Goal: Task Accomplishment & Management: Use online tool/utility

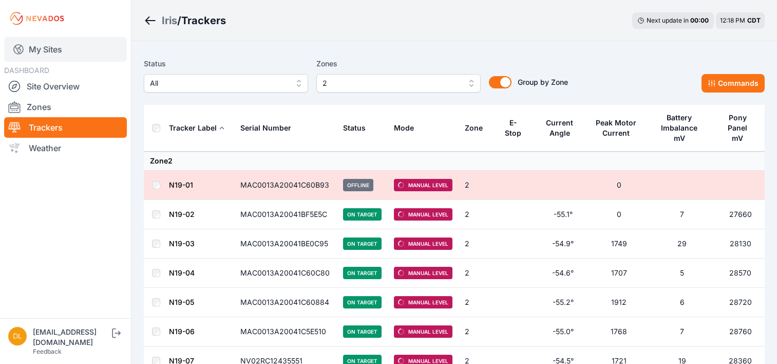
scroll to position [257, 0]
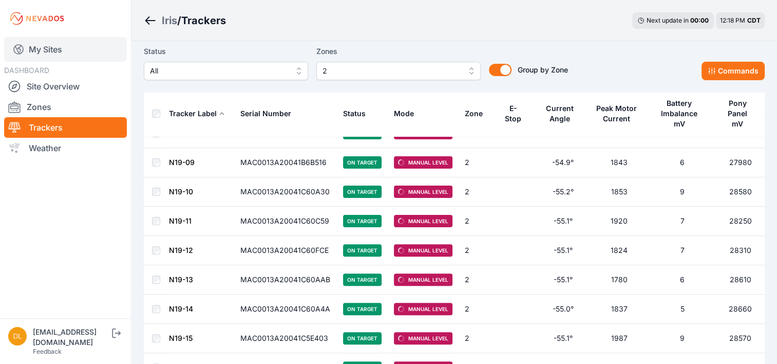
click at [47, 52] on link "My Sites" at bounding box center [65, 49] width 123 height 25
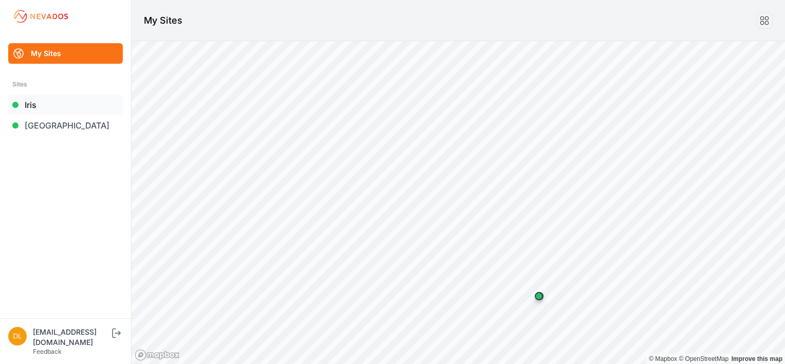
click at [53, 101] on link "Iris" at bounding box center [65, 104] width 115 height 21
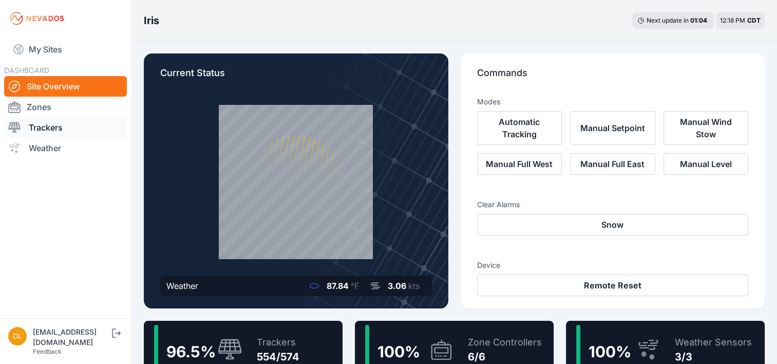
click at [32, 125] on link "Trackers" at bounding box center [65, 127] width 123 height 21
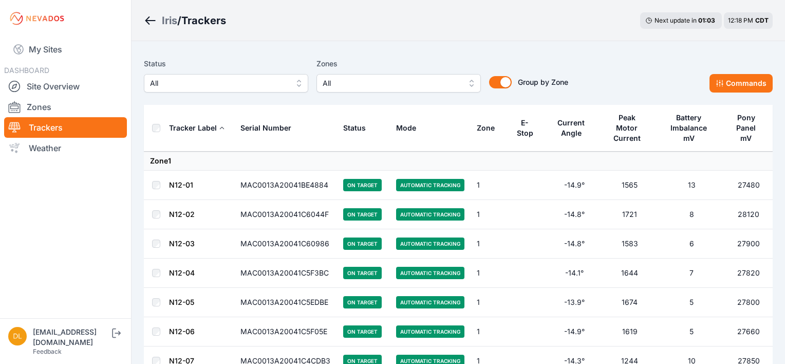
click at [355, 78] on span "All" at bounding box center [391, 83] width 138 height 12
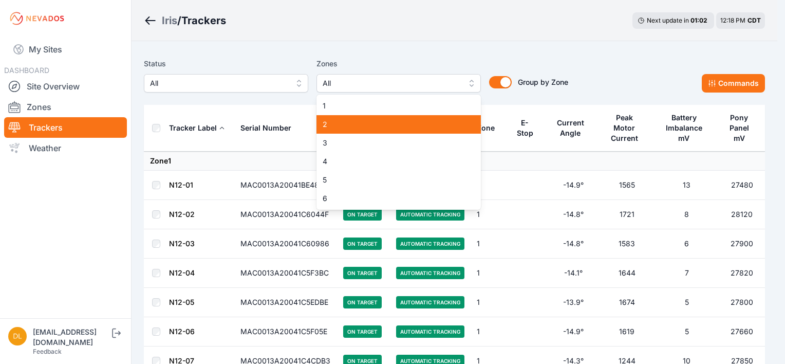
click at [360, 124] on span "2" at bounding box center [392, 124] width 140 height 10
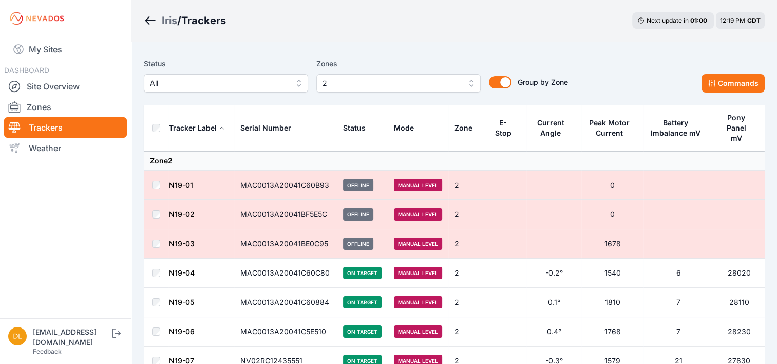
click at [160, 123] on th at bounding box center [156, 128] width 25 height 47
click at [754, 82] on button "Commands" at bounding box center [732, 83] width 63 height 18
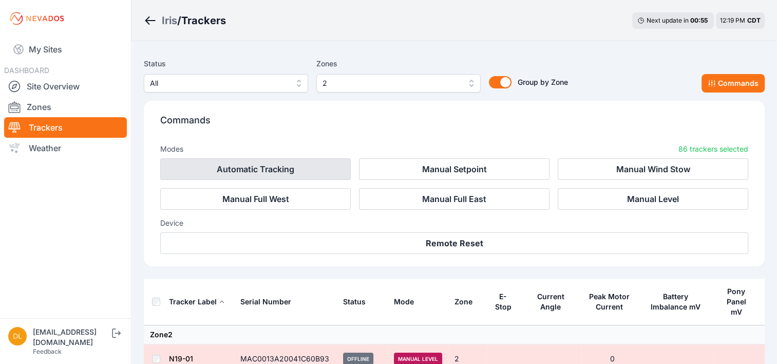
click at [281, 165] on button "Automatic Tracking" at bounding box center [255, 169] width 191 height 22
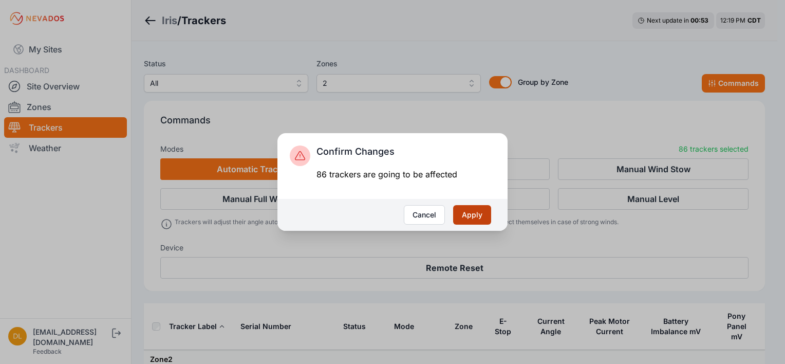
click at [472, 216] on button "Apply" at bounding box center [472, 215] width 38 height 20
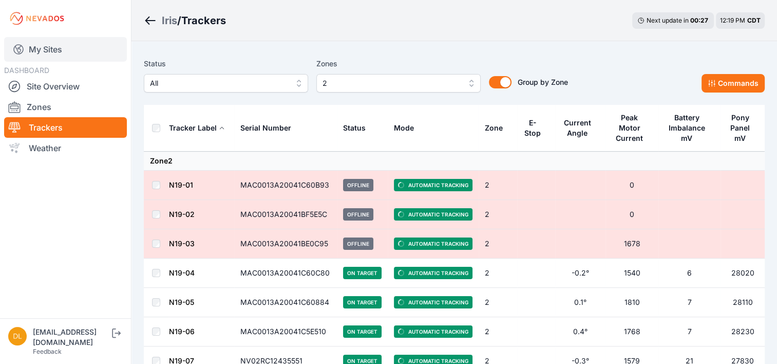
click at [51, 48] on link "My Sites" at bounding box center [65, 49] width 123 height 25
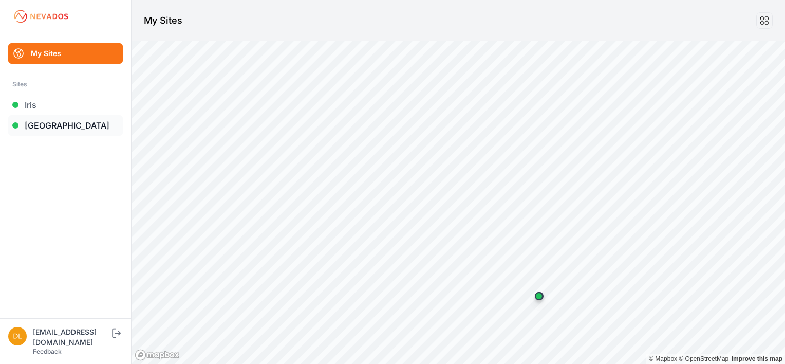
click at [61, 122] on link "[GEOGRAPHIC_DATA]" at bounding box center [65, 125] width 115 height 21
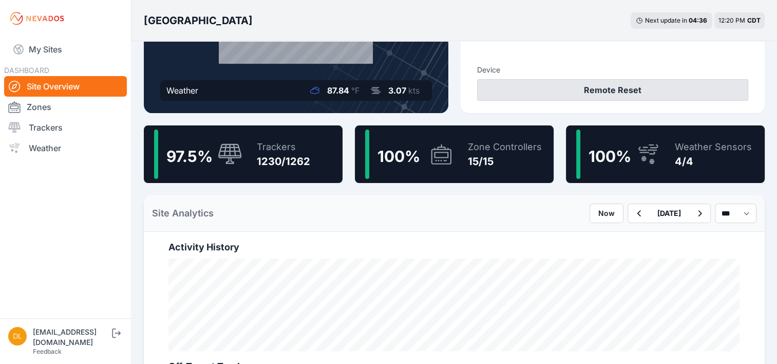
scroll to position [205, 0]
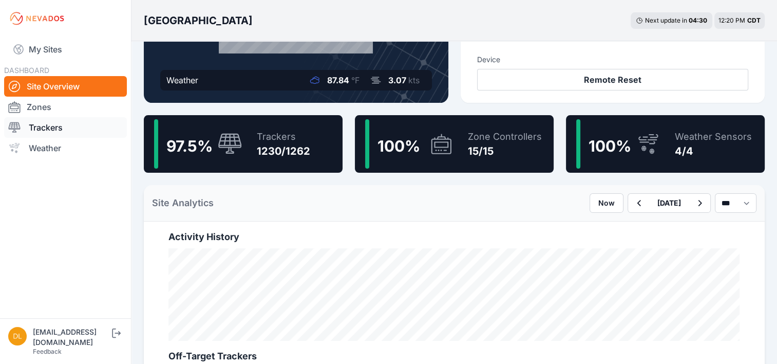
click at [60, 128] on link "Trackers" at bounding box center [65, 127] width 123 height 21
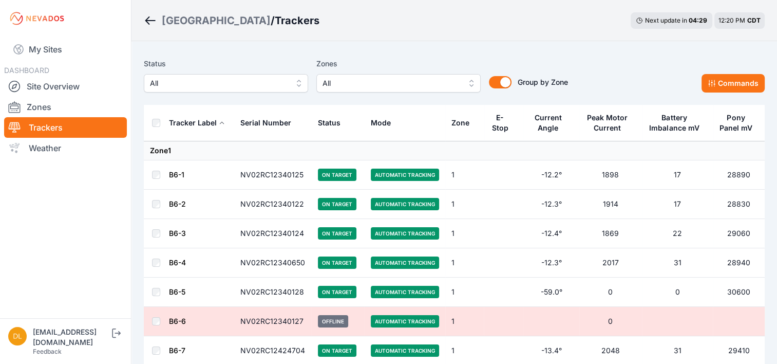
click at [389, 84] on span "All" at bounding box center [391, 83] width 138 height 12
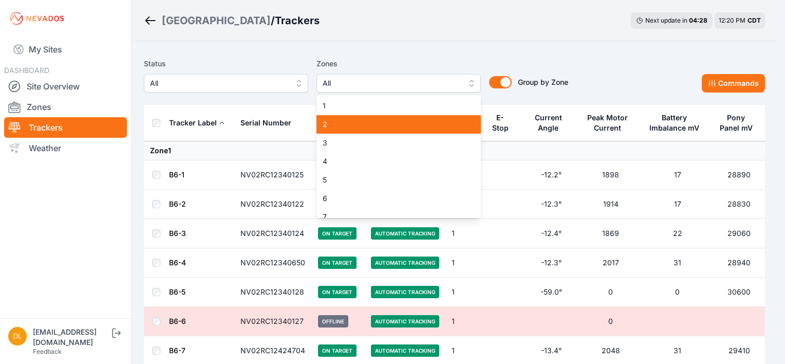
click at [366, 125] on span "2" at bounding box center [392, 124] width 140 height 10
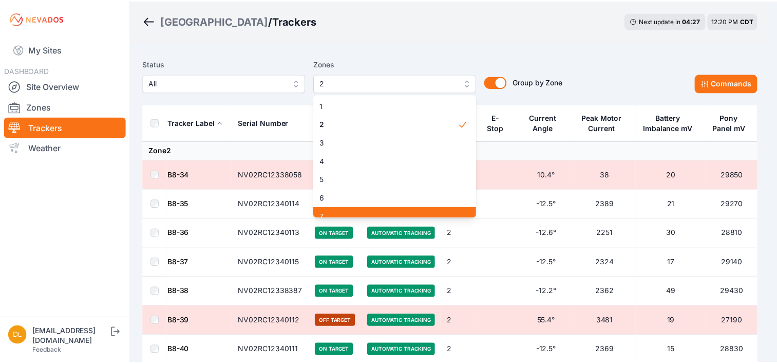
scroll to position [8, 0]
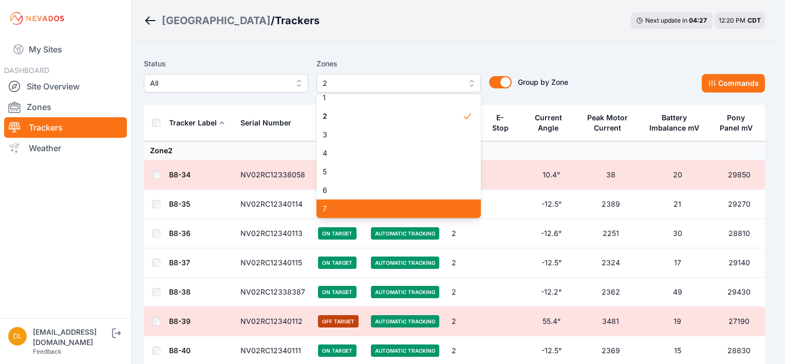
click at [368, 210] on div "7" at bounding box center [398, 208] width 164 height 18
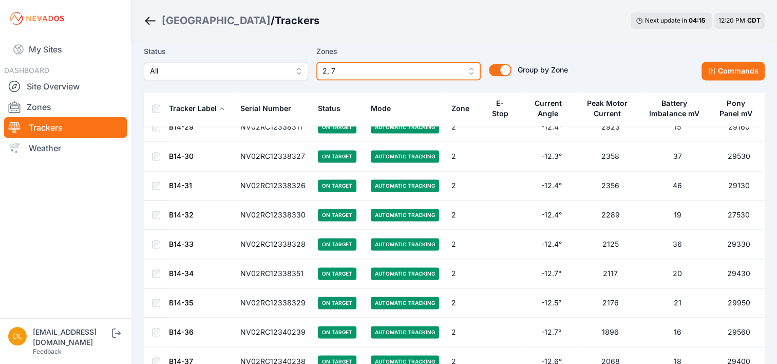
scroll to position [1541, 0]
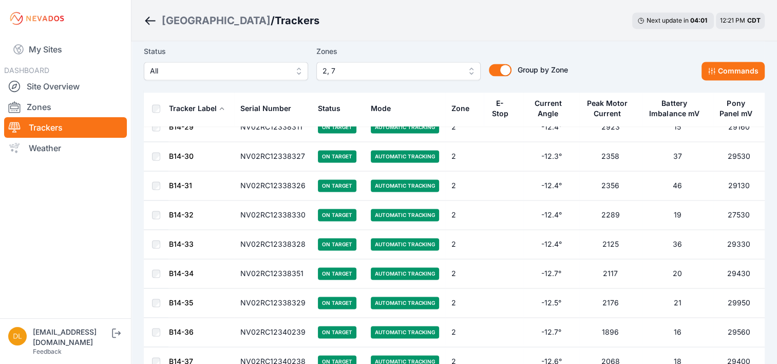
click at [151, 108] on th at bounding box center [156, 108] width 25 height 36
click at [738, 74] on button "Commands" at bounding box center [732, 71] width 63 height 18
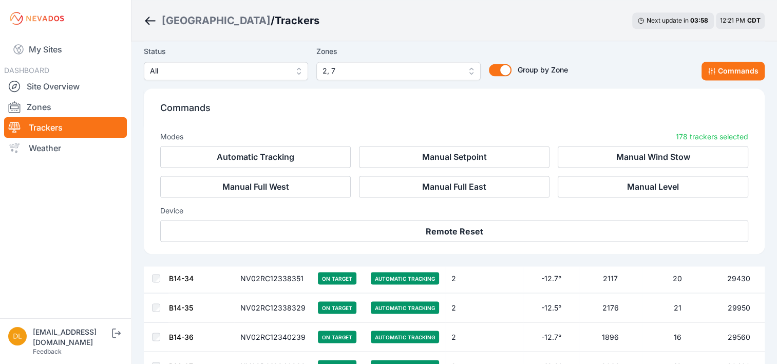
scroll to position [1713, 0]
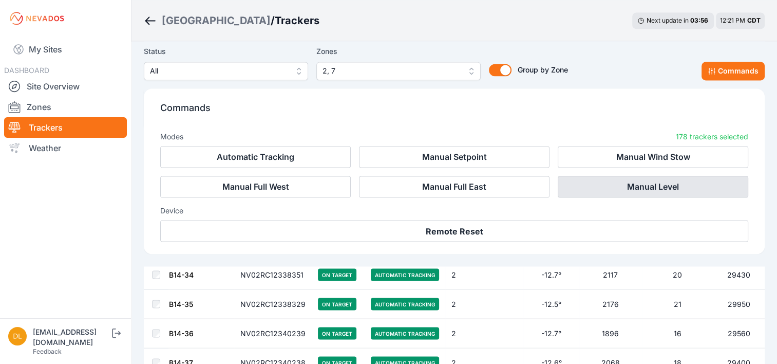
click at [595, 184] on button "Manual Level" at bounding box center [653, 187] width 191 height 22
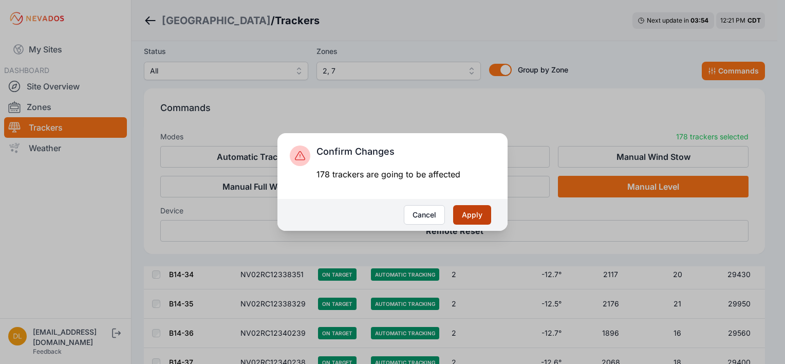
click at [473, 218] on button "Apply" at bounding box center [472, 215] width 38 height 20
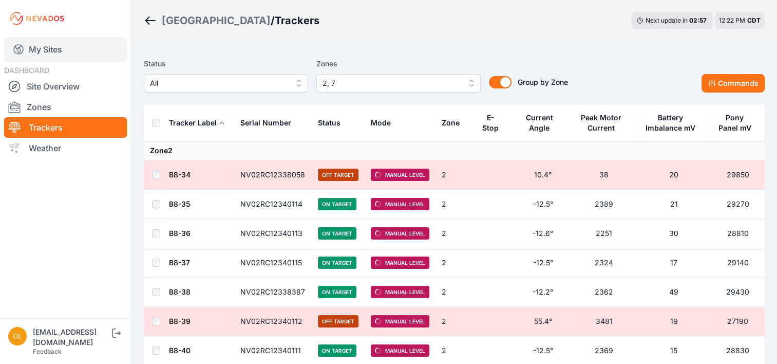
click at [64, 47] on link "My Sites" at bounding box center [65, 49] width 123 height 25
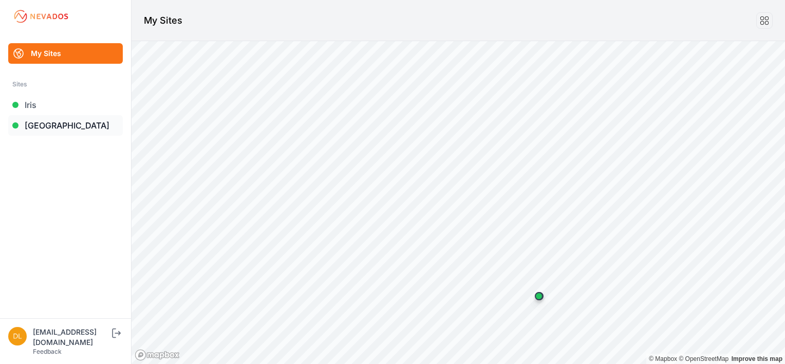
click at [49, 127] on link "[GEOGRAPHIC_DATA]" at bounding box center [65, 125] width 115 height 21
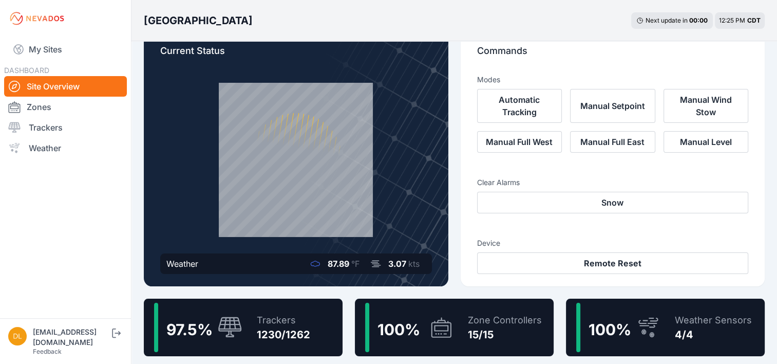
scroll to position [103, 0]
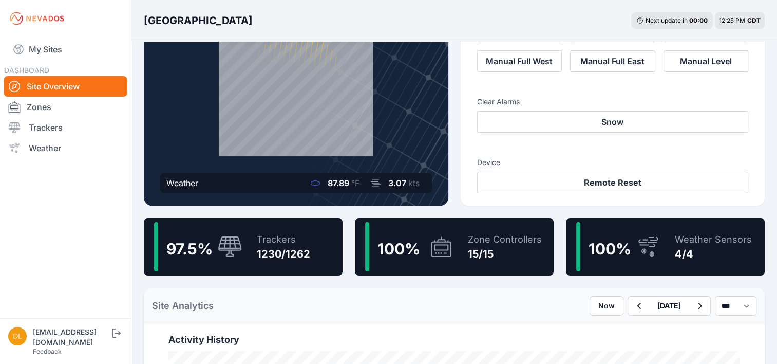
click at [304, 160] on div "Current Status Weather 87.89 °F 3.07 kts" at bounding box center [296, 78] width 305 height 255
click at [39, 125] on link "Trackers" at bounding box center [65, 127] width 123 height 21
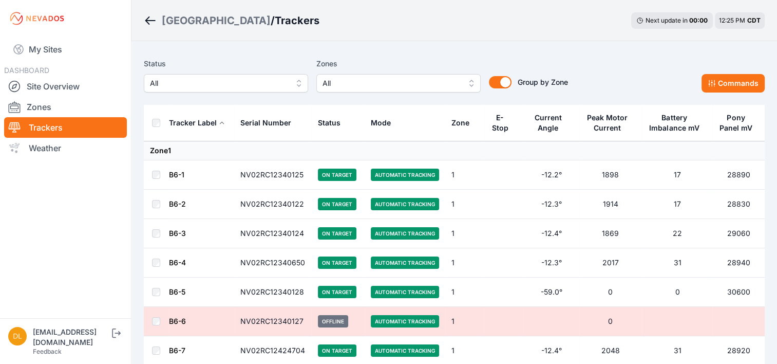
click at [400, 83] on span "All" at bounding box center [391, 83] width 138 height 12
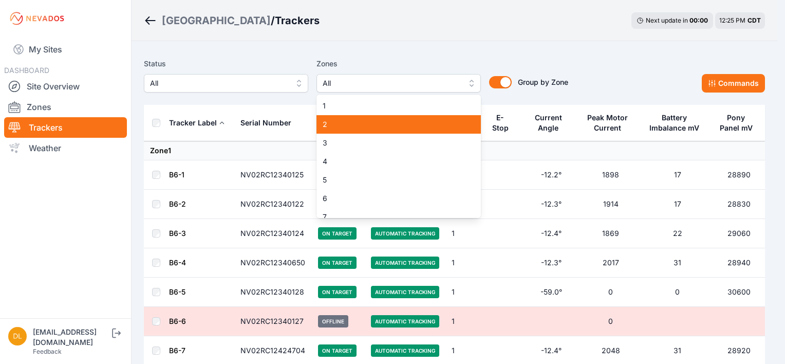
click at [376, 123] on span "2" at bounding box center [392, 124] width 140 height 10
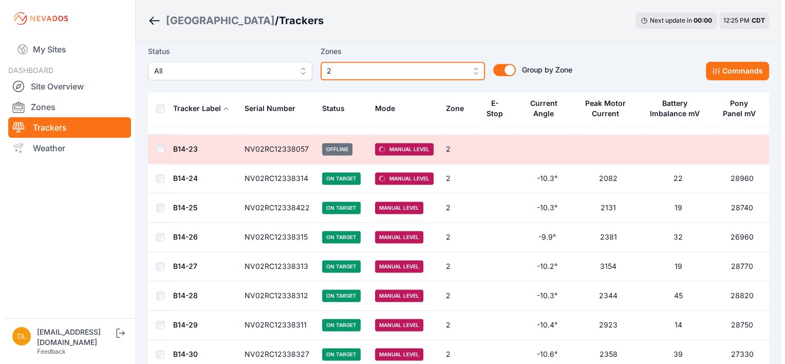
scroll to position [1335, 0]
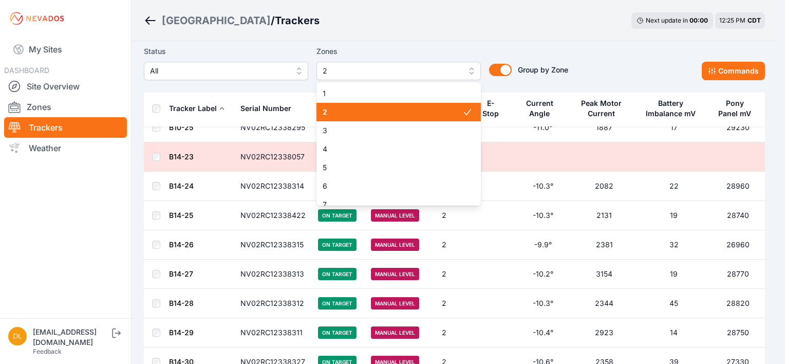
click at [335, 70] on span "2" at bounding box center [391, 71] width 138 height 12
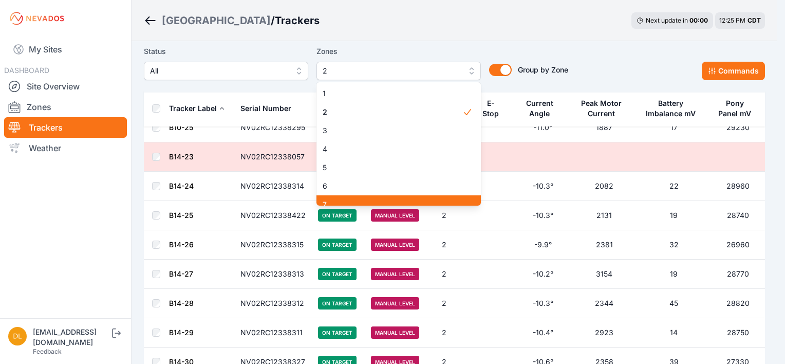
scroll to position [8, 0]
click at [350, 201] on div "7" at bounding box center [398, 196] width 164 height 18
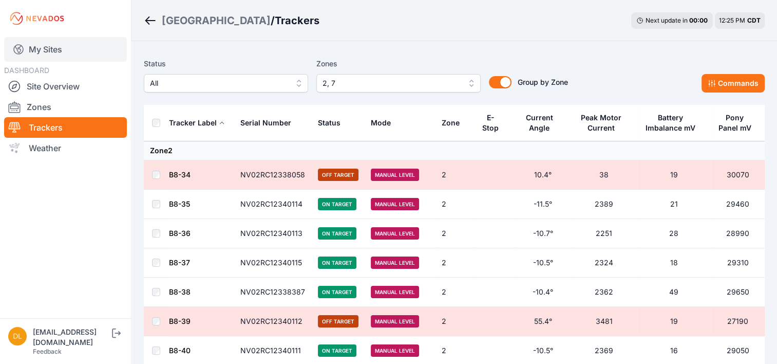
click at [70, 49] on link "My Sites" at bounding box center [65, 49] width 123 height 25
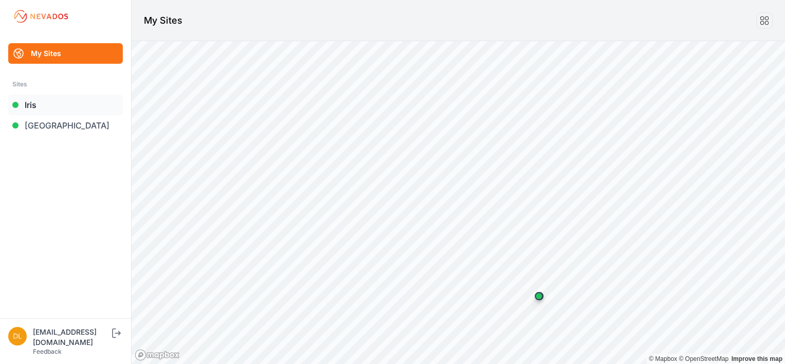
click at [62, 100] on link "Iris" at bounding box center [65, 104] width 115 height 21
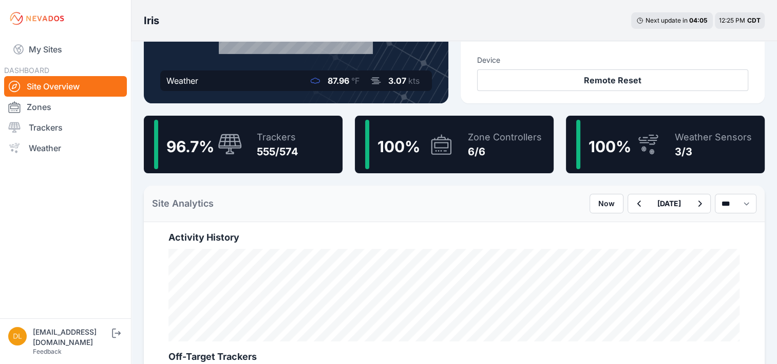
scroll to position [205, 0]
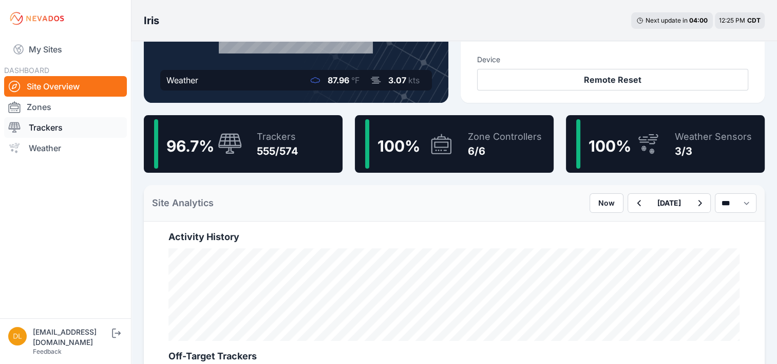
click at [47, 124] on link "Trackers" at bounding box center [65, 127] width 123 height 21
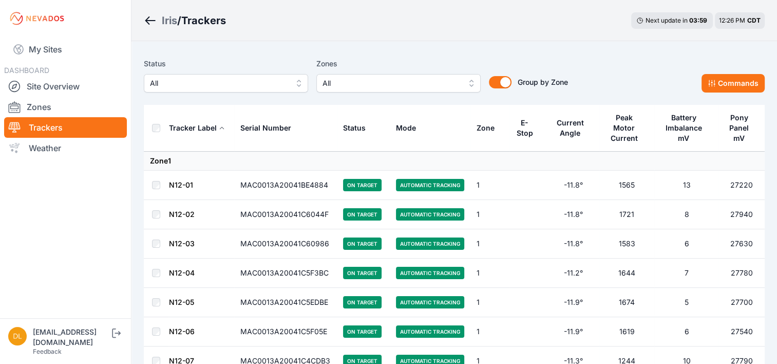
click at [373, 82] on span "All" at bounding box center [391, 83] width 138 height 12
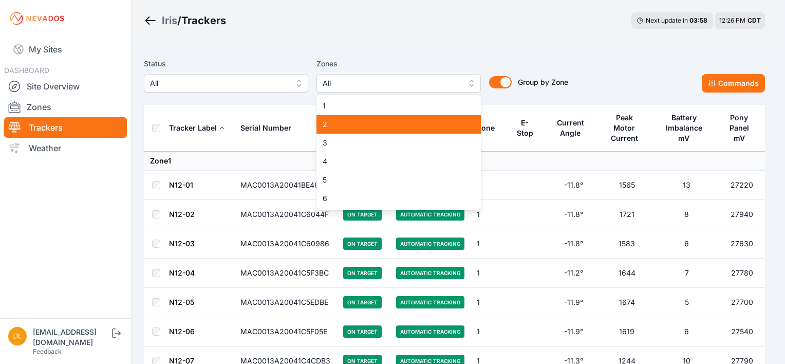
click at [364, 130] on div "2" at bounding box center [398, 124] width 164 height 18
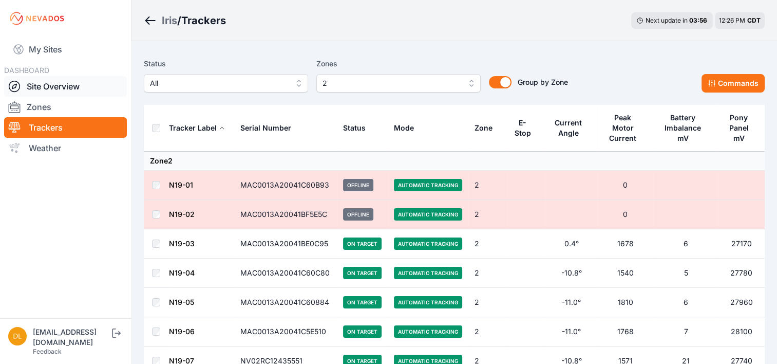
click at [46, 84] on link "Site Overview" at bounding box center [65, 86] width 123 height 21
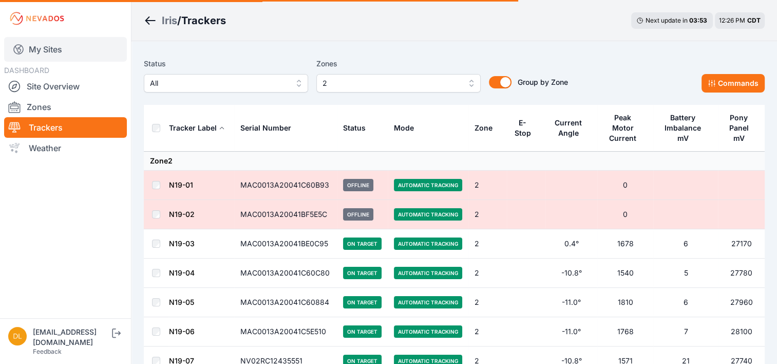
click at [47, 53] on link "My Sites" at bounding box center [65, 49] width 123 height 25
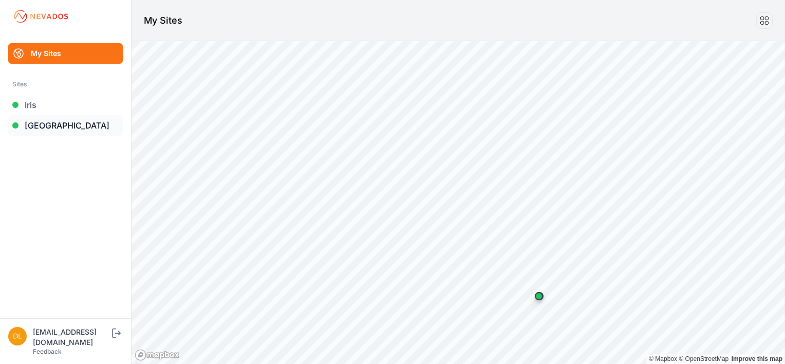
click at [45, 125] on link "[GEOGRAPHIC_DATA]" at bounding box center [65, 125] width 115 height 21
